Goal: Task Accomplishment & Management: Manage account settings

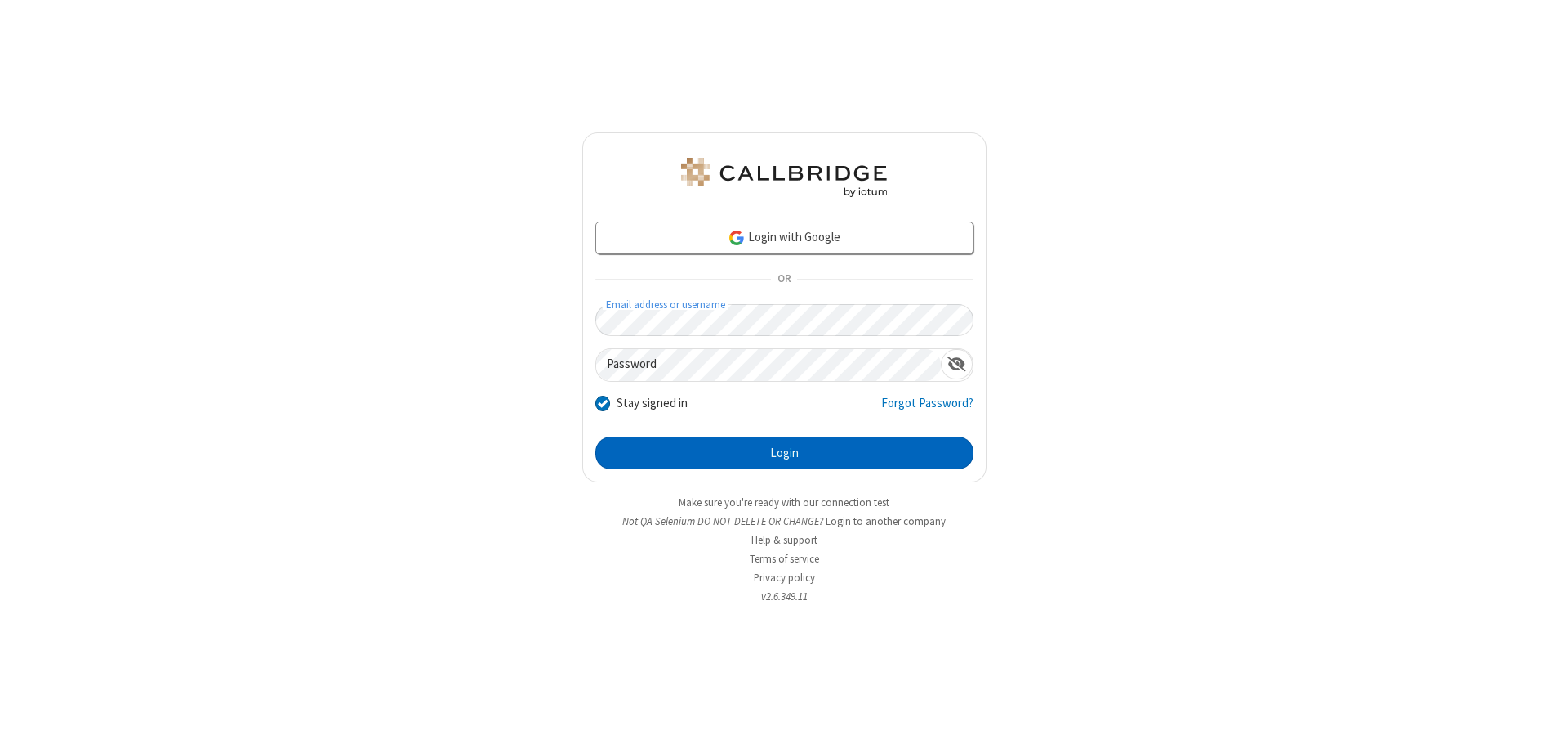
click at [784, 453] on button "Login" at bounding box center [785, 452] width 378 height 32
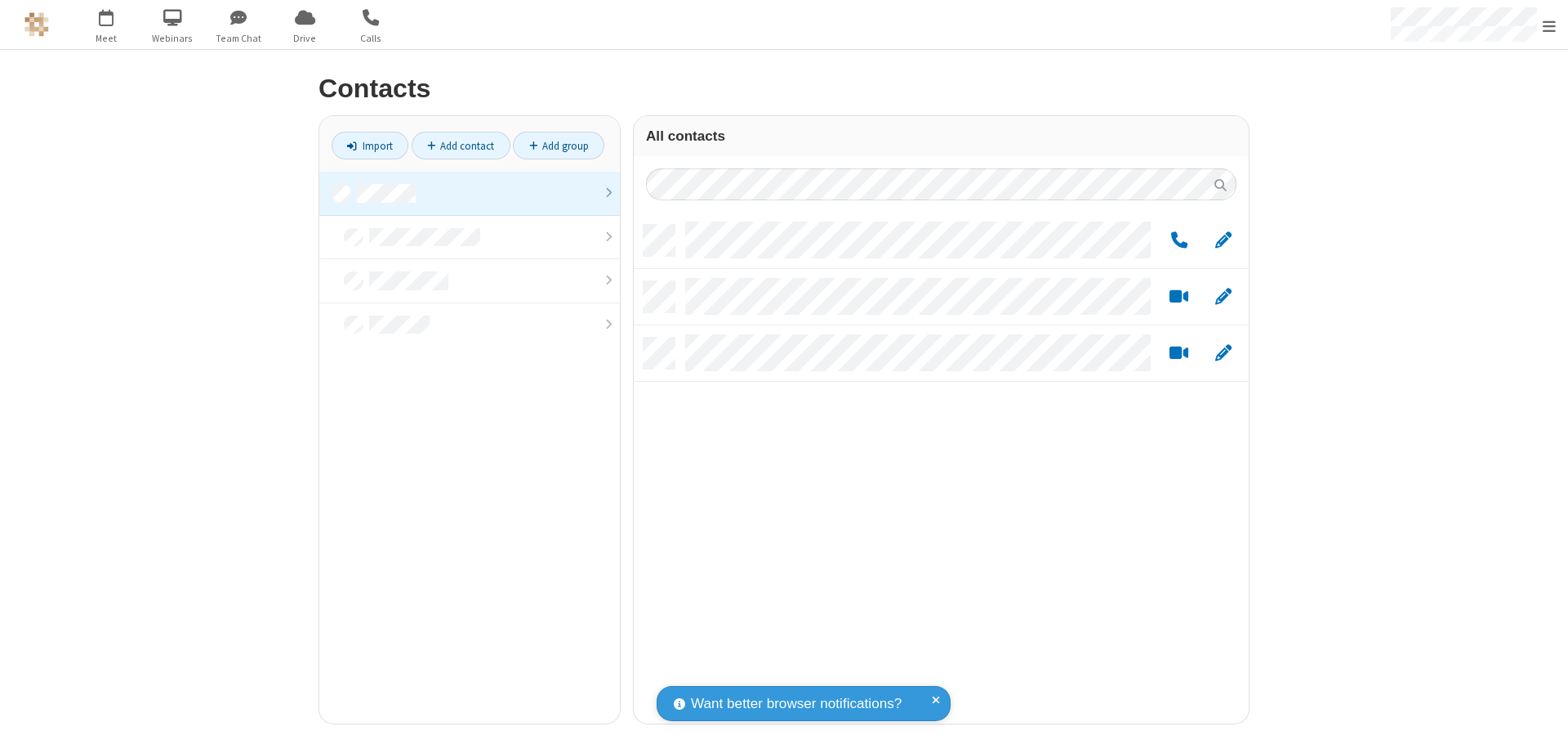
scroll to position [498, 603]
click at [559, 145] on link "Add group" at bounding box center [558, 145] width 91 height 27
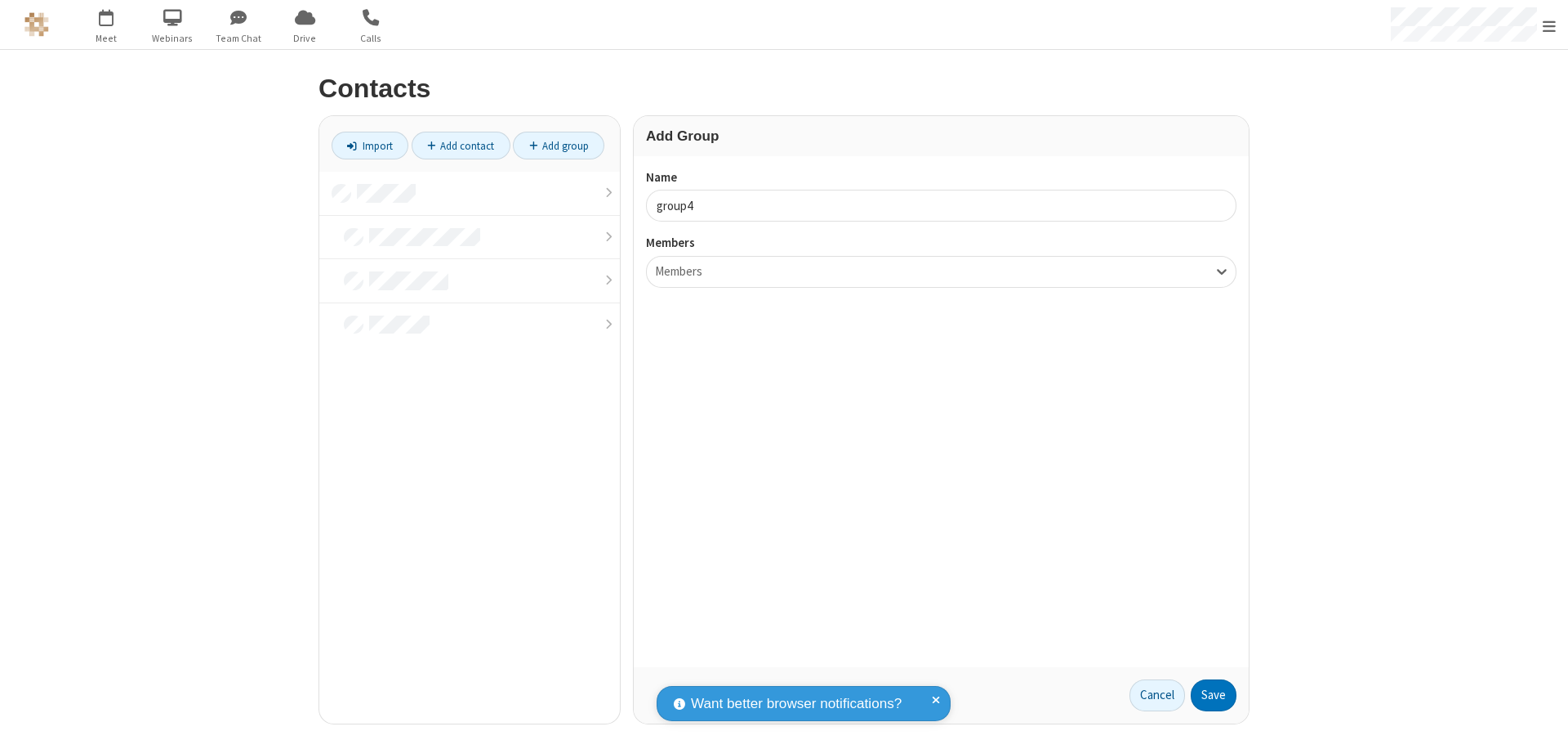
type input "group4"
type input "name20"
click at [1214, 694] on button "Save" at bounding box center [1213, 695] width 46 height 32
click at [461, 145] on link "Add contact" at bounding box center [461, 145] width 99 height 27
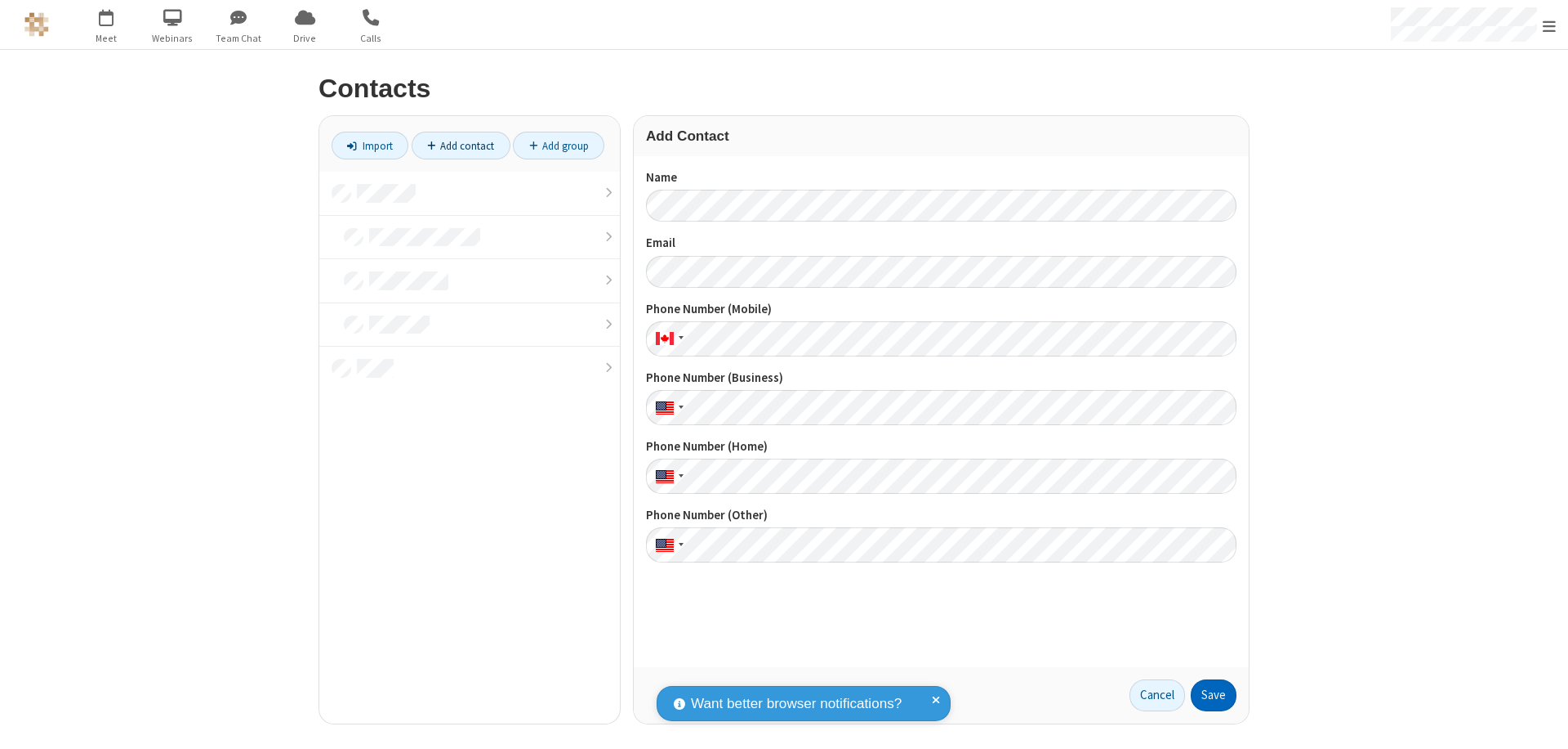
click at [1214, 694] on button "Save" at bounding box center [1213, 695] width 46 height 32
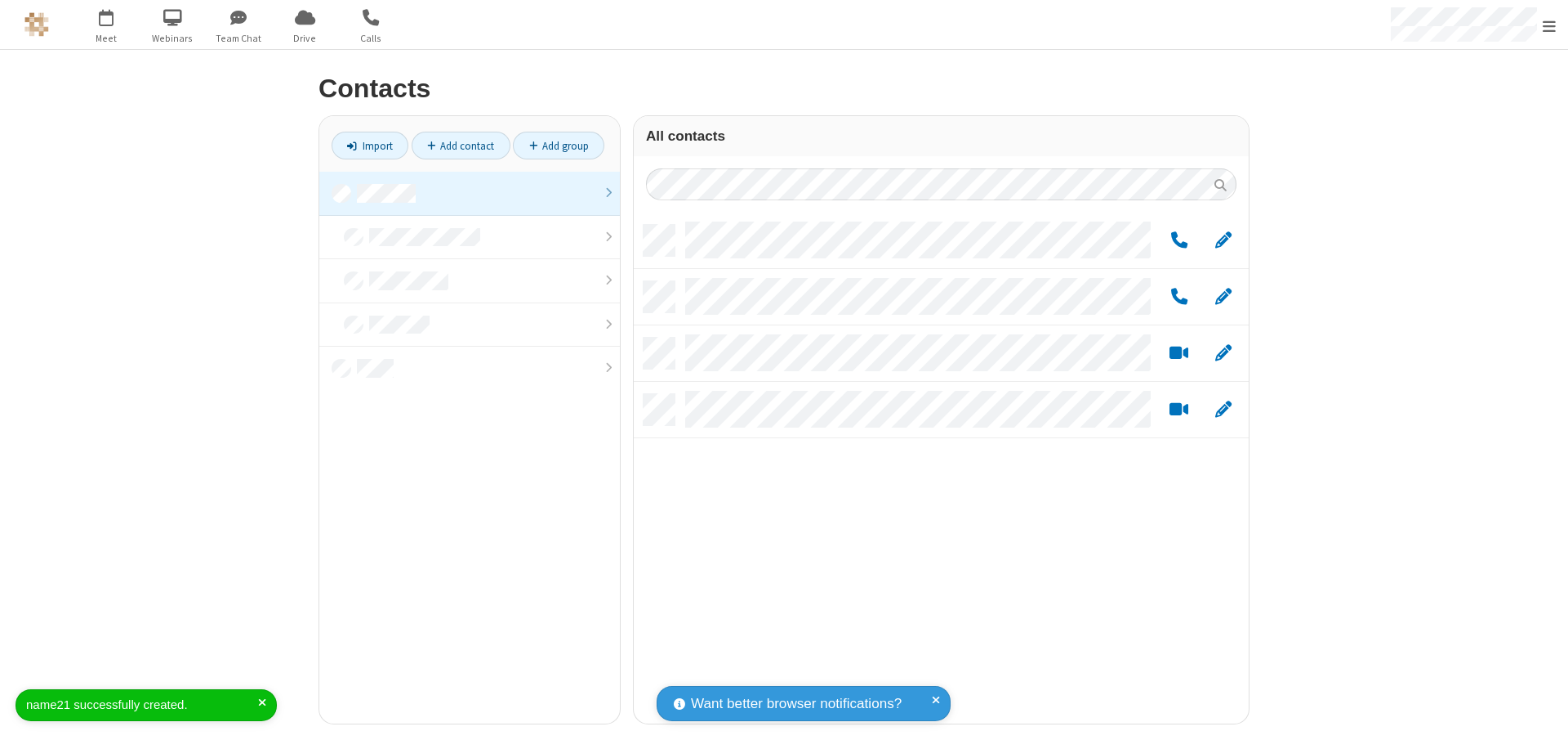
scroll to position [498, 603]
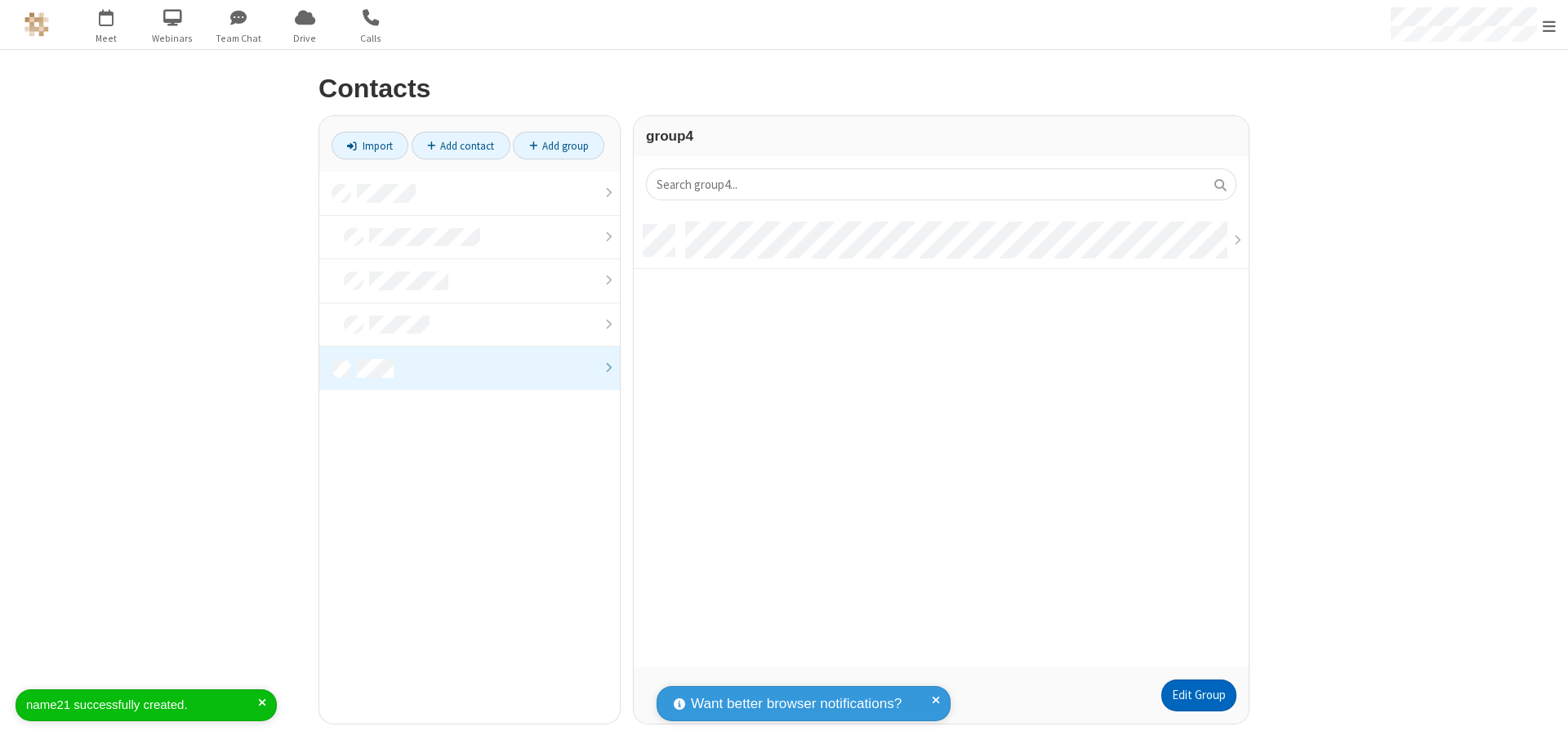
click at [1199, 694] on link "Edit Group" at bounding box center [1199, 695] width 75 height 32
